Goal: Information Seeking & Learning: Check status

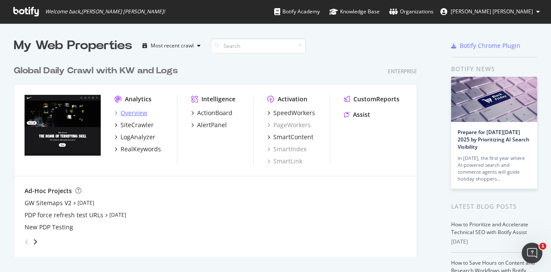
click at [140, 112] on div "Overview" at bounding box center [133, 112] width 27 height 9
